Goal: Task Accomplishment & Management: Manage account settings

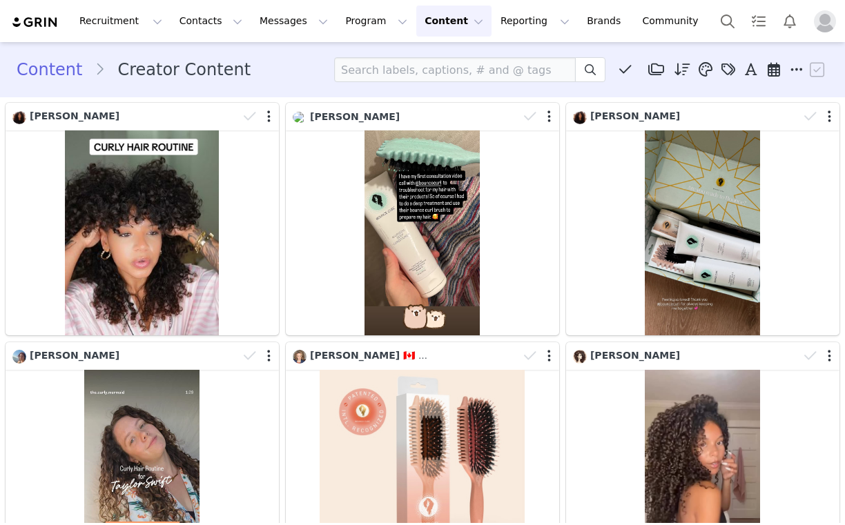
click at [355, 37] on div "Recruitment Recruitment Creator Search Curated Lists Landing Pages Web Extensio…" at bounding box center [422, 21] width 845 height 42
click at [351, 24] on button "Program Program" at bounding box center [376, 21] width 79 height 31
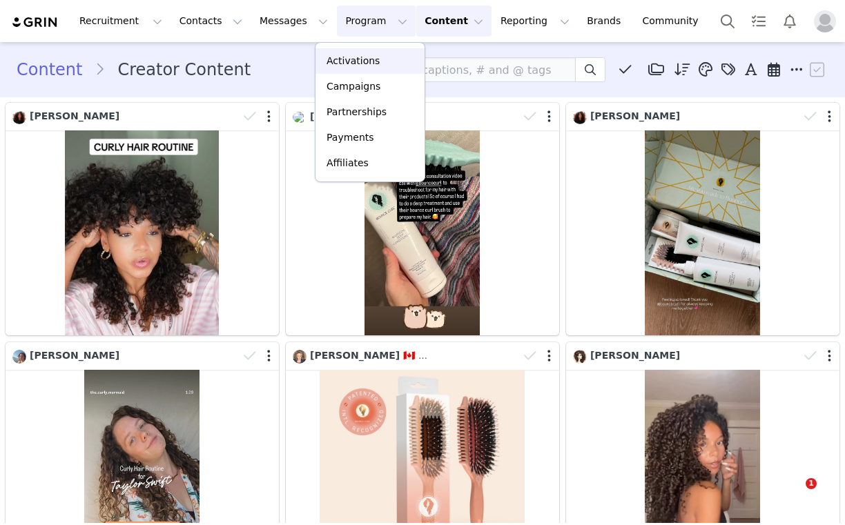
click at [363, 66] on p "Activations" at bounding box center [352, 61] width 53 height 14
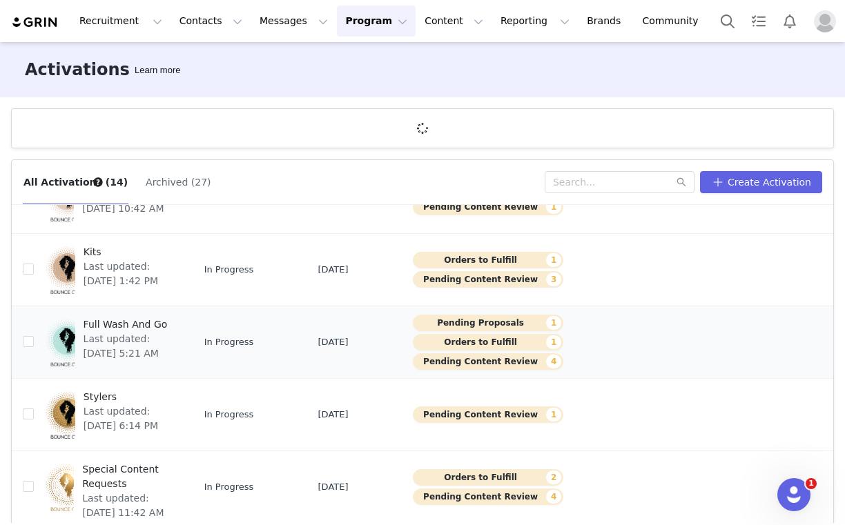
scroll to position [51, 0]
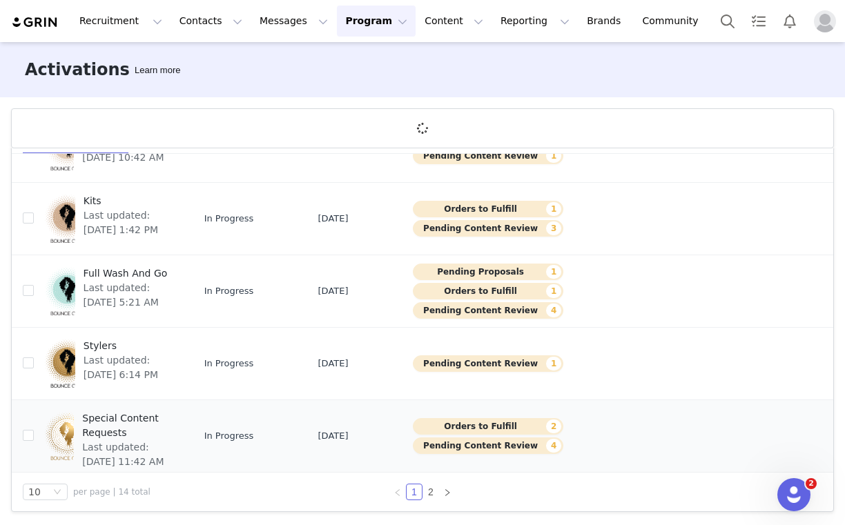
click at [82, 427] on span "Special Content Requests" at bounding box center [127, 425] width 91 height 29
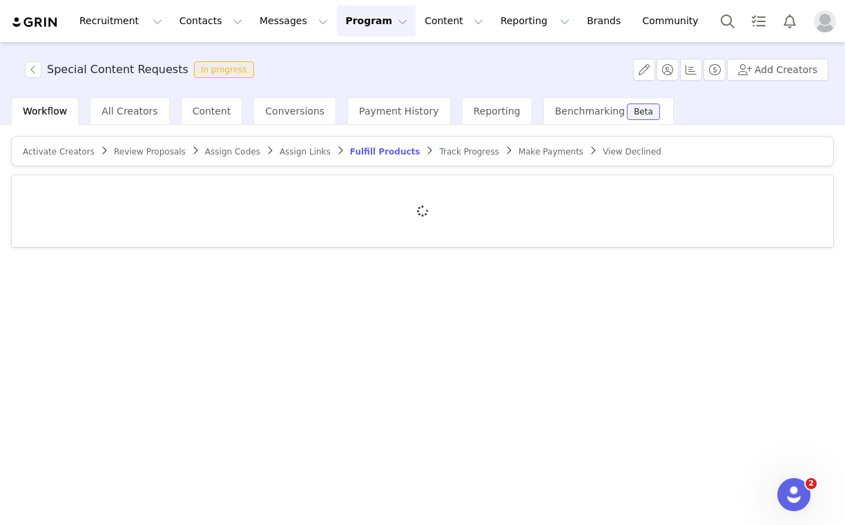
click at [538, 149] on span "Make Payments" at bounding box center [550, 152] width 65 height 10
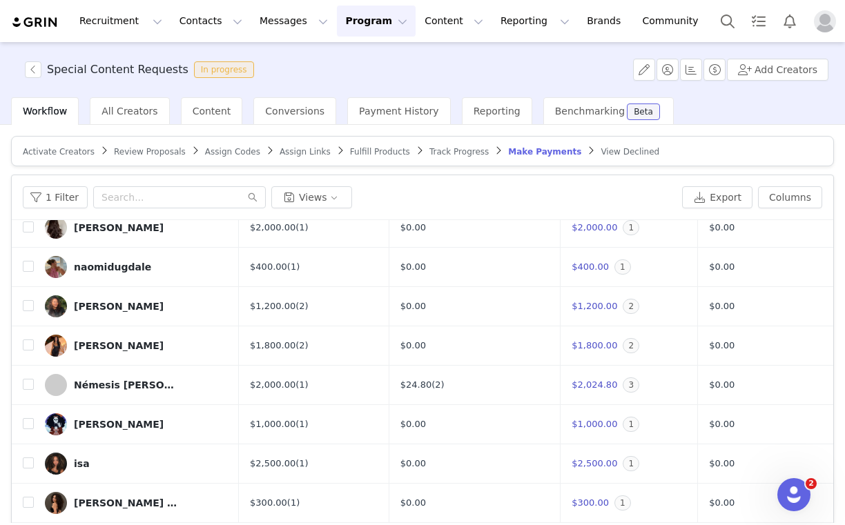
scroll to position [76, 0]
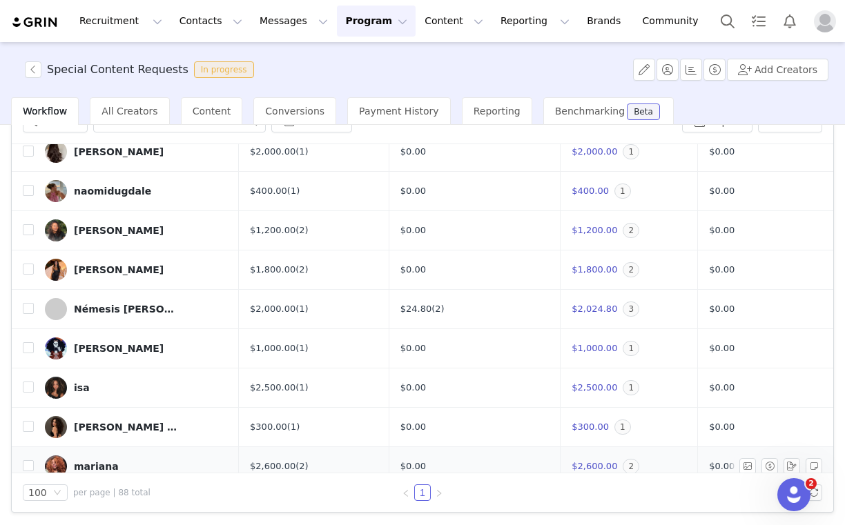
click at [86, 461] on div "mariana" at bounding box center [96, 466] width 45 height 11
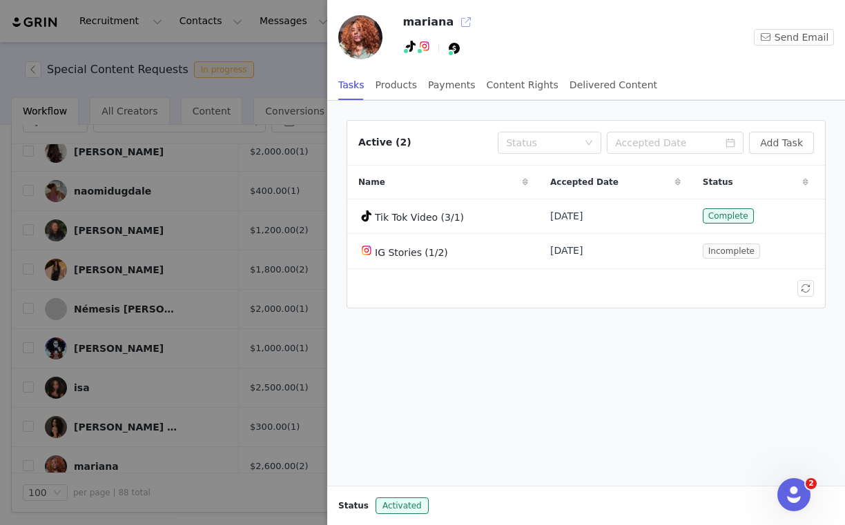
click at [458, 17] on button "button" at bounding box center [466, 22] width 22 height 22
click at [407, 88] on div "Products" at bounding box center [395, 85] width 41 height 31
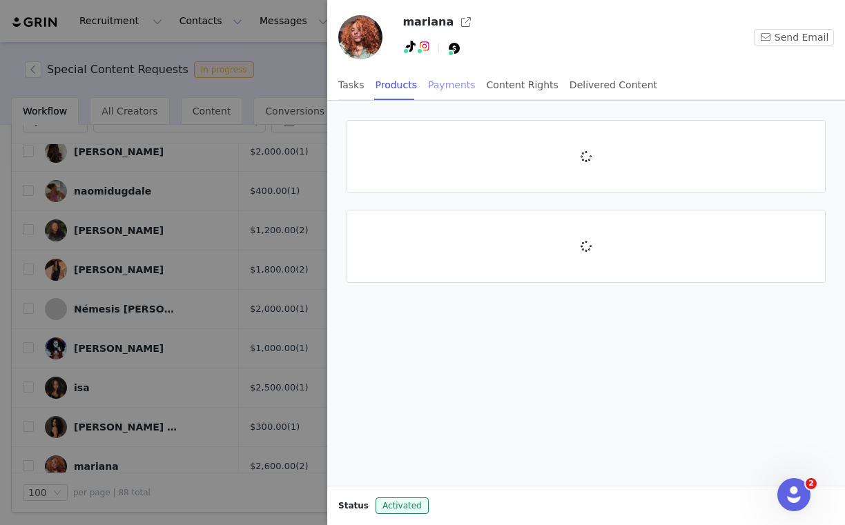
click at [459, 91] on div "Payments" at bounding box center [452, 85] width 48 height 31
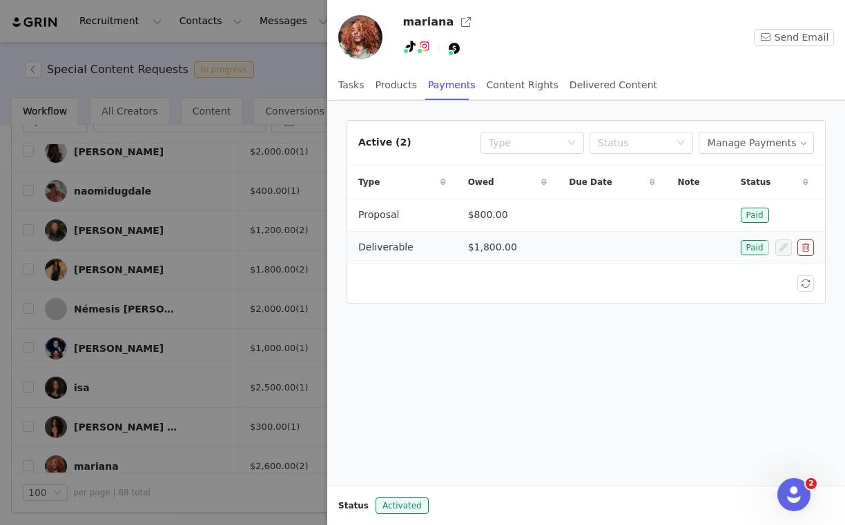
click at [471, 260] on td "$1,800.00" at bounding box center [507, 247] width 101 height 32
click at [370, 245] on span "Deliverable" at bounding box center [385, 247] width 55 height 14
click at [676, 262] on td at bounding box center [697, 247] width 63 height 32
click at [271, 248] on div at bounding box center [422, 262] width 845 height 525
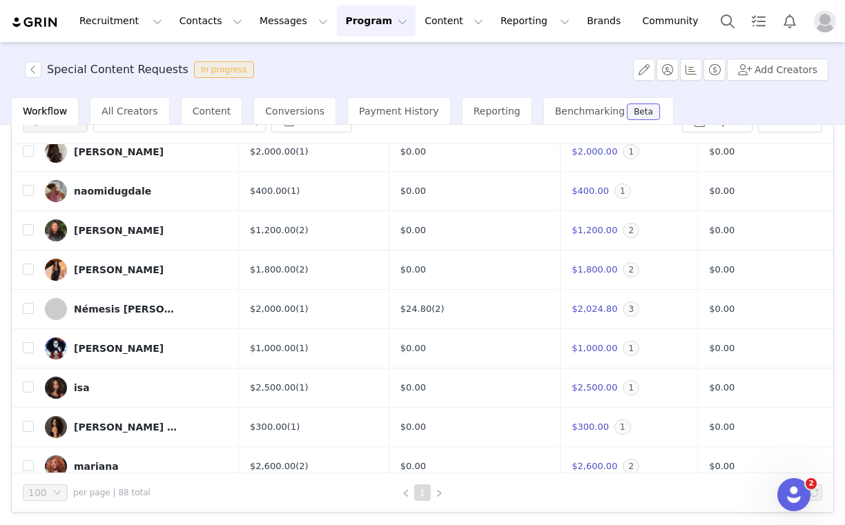
scroll to position [0, 0]
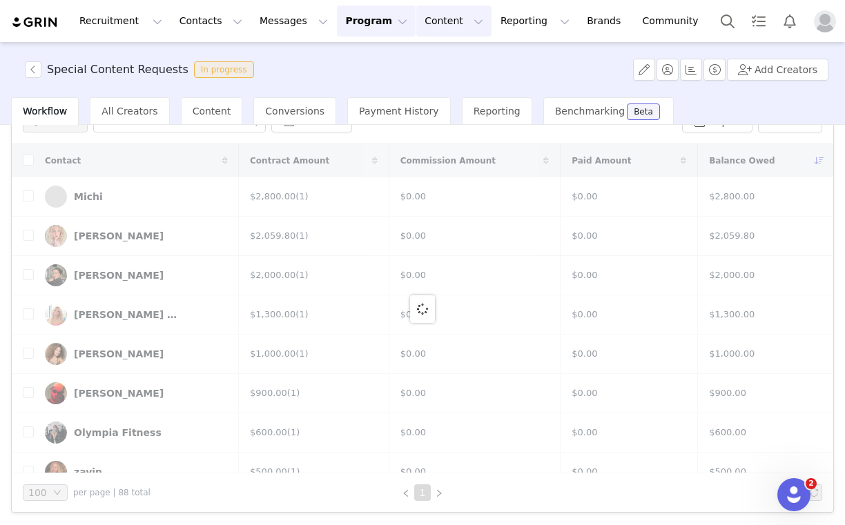
click at [416, 11] on button "Content Content" at bounding box center [453, 21] width 75 height 31
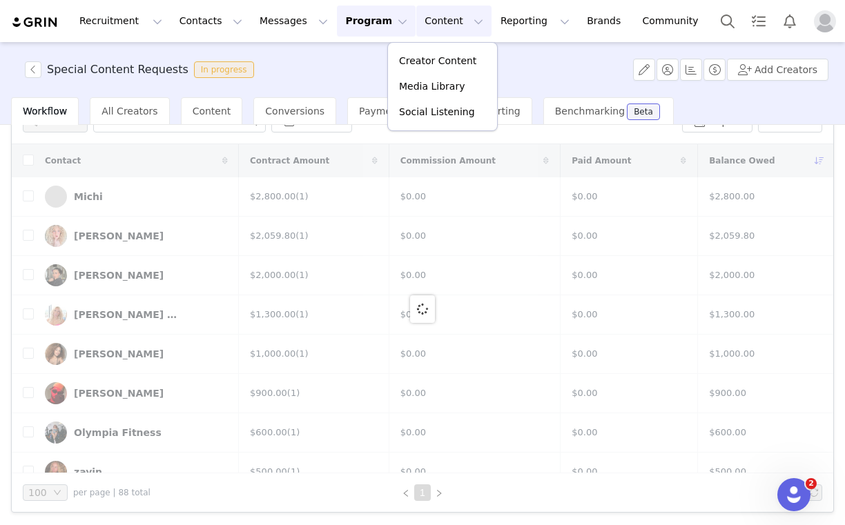
click at [362, 15] on button "Program Program" at bounding box center [376, 21] width 79 height 31
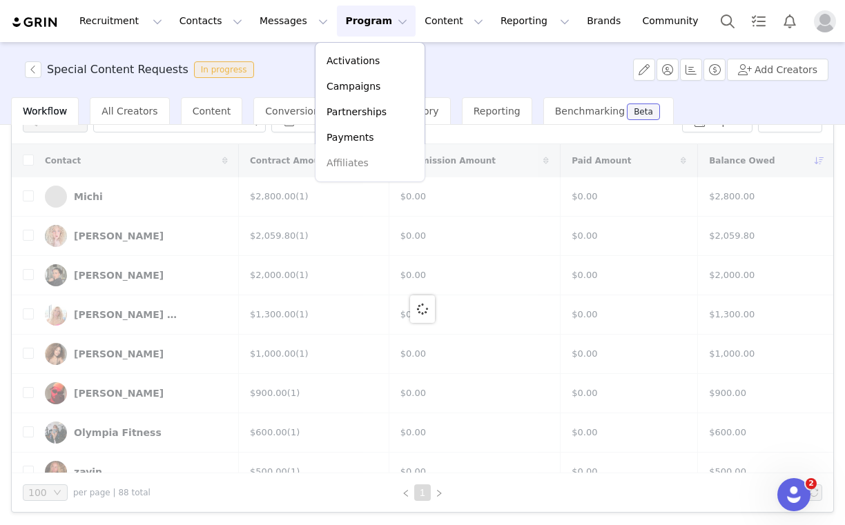
click at [359, 145] on div at bounding box center [422, 308] width 821 height 329
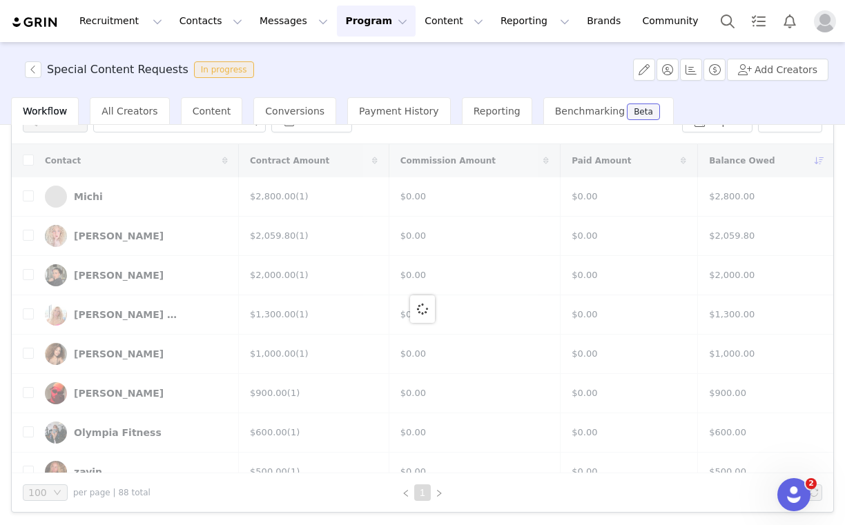
click at [350, 25] on button "Program Program" at bounding box center [376, 21] width 79 height 31
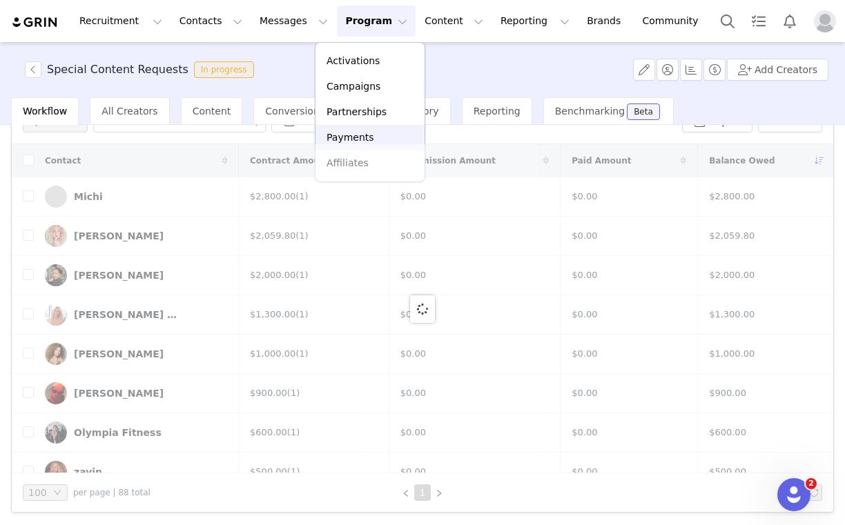
click at [362, 131] on p "Payments" at bounding box center [350, 137] width 48 height 14
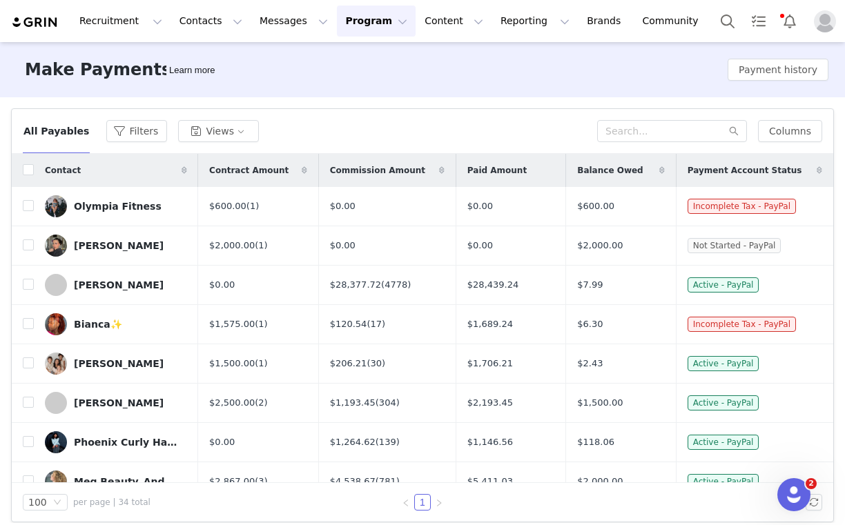
click at [431, 115] on div "All Payables Filters Views Columns" at bounding box center [422, 131] width 821 height 45
click at [420, 116] on div "All Payables Filters Views Columns" at bounding box center [422, 131] width 821 height 45
click at [781, 92] on div "Make Payments Learn more Payment history" at bounding box center [422, 69] width 845 height 55
click at [774, 63] on button "Payment history" at bounding box center [777, 70] width 101 height 22
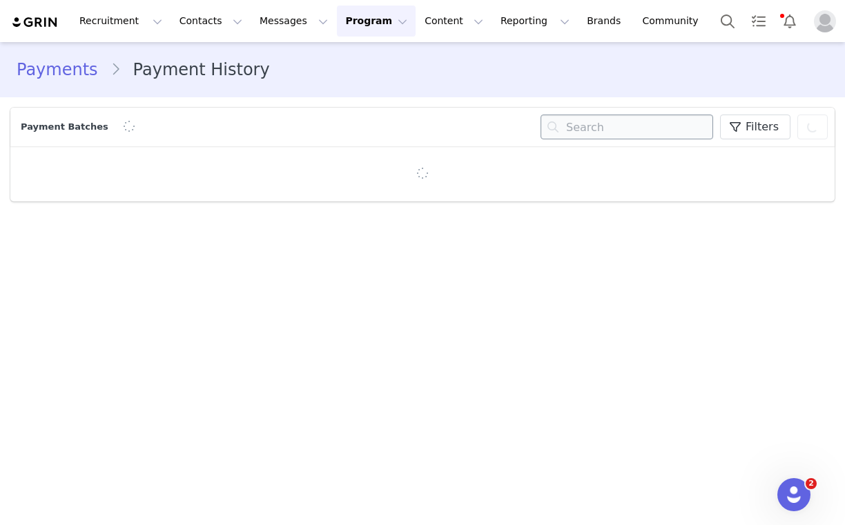
click at [629, 120] on input "text" at bounding box center [626, 127] width 173 height 25
click at [610, 126] on input "m" at bounding box center [626, 127] width 173 height 25
type input "mariana"
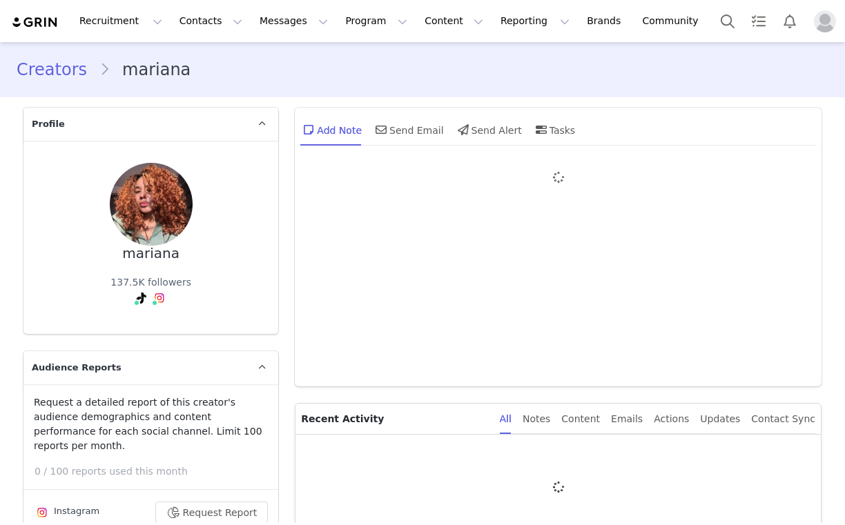
type input "+1 ([GEOGRAPHIC_DATA])"
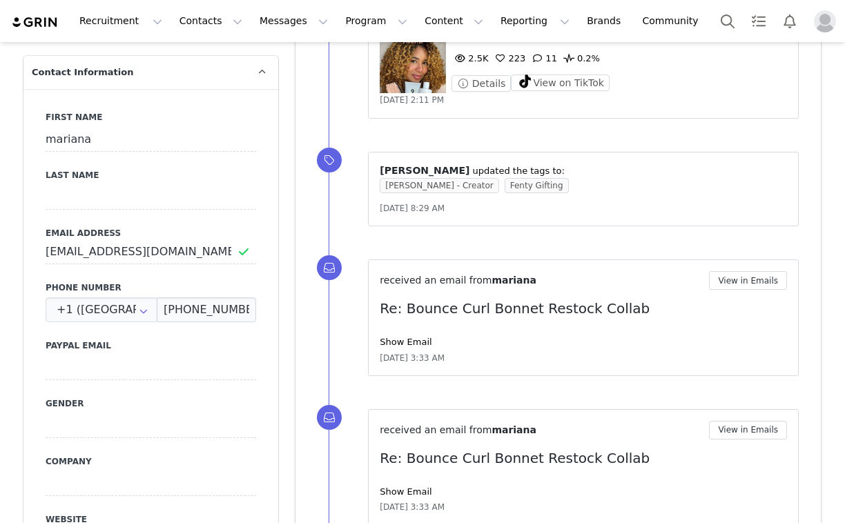
scroll to position [718, 0]
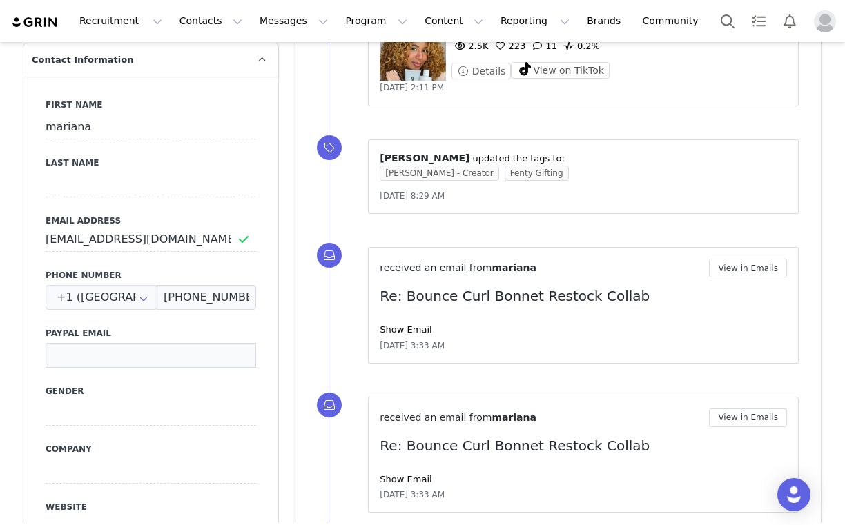
click at [94, 343] on input at bounding box center [151, 355] width 211 height 25
paste input "paypal@dulcedo.com"
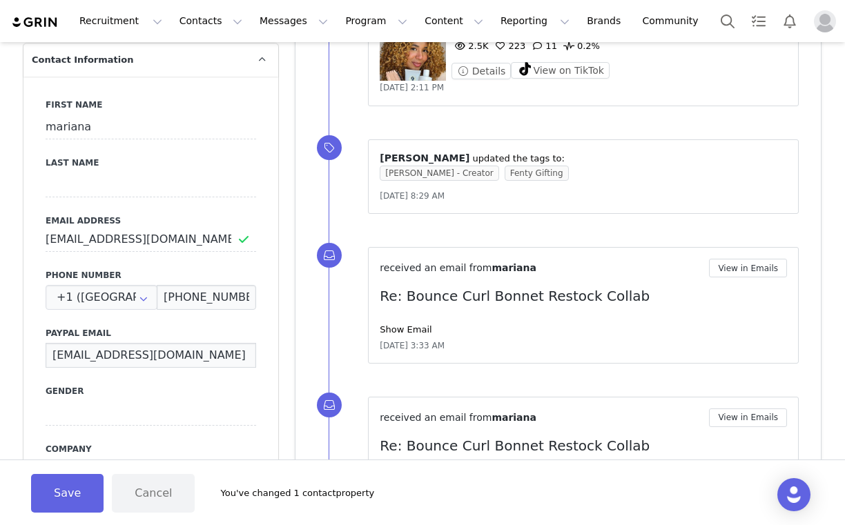
scroll to position [0, 0]
type input "paypal@dulcedo.com"
click at [78, 487] on button "Save" at bounding box center [67, 493] width 72 height 39
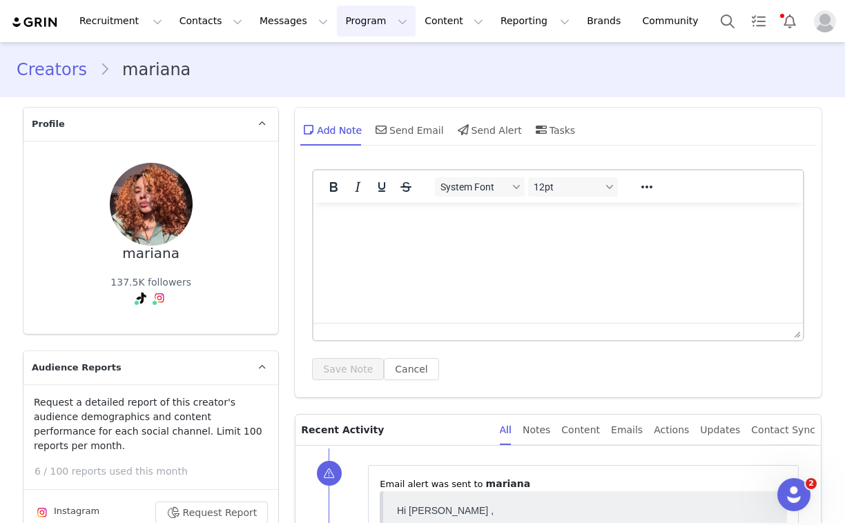
click at [362, 28] on button "Program Program" at bounding box center [376, 21] width 79 height 31
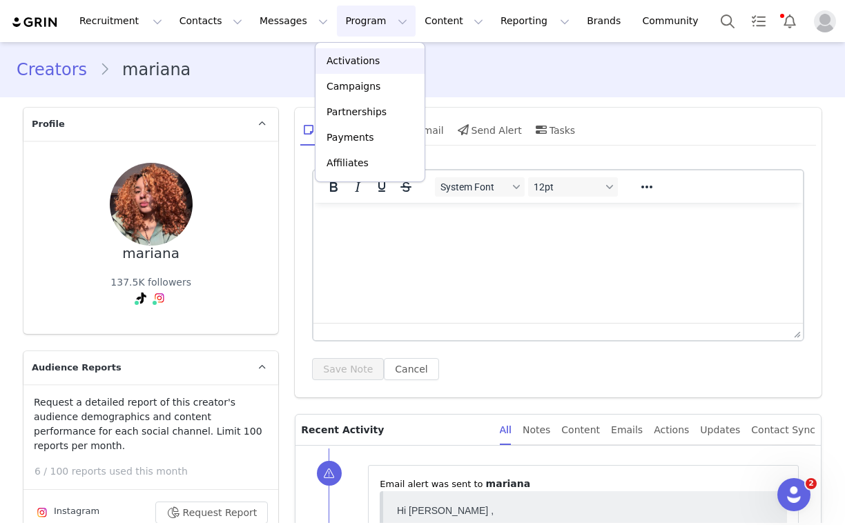
click at [371, 66] on p "Activations" at bounding box center [352, 61] width 53 height 14
